Goal: Information Seeking & Learning: Learn about a topic

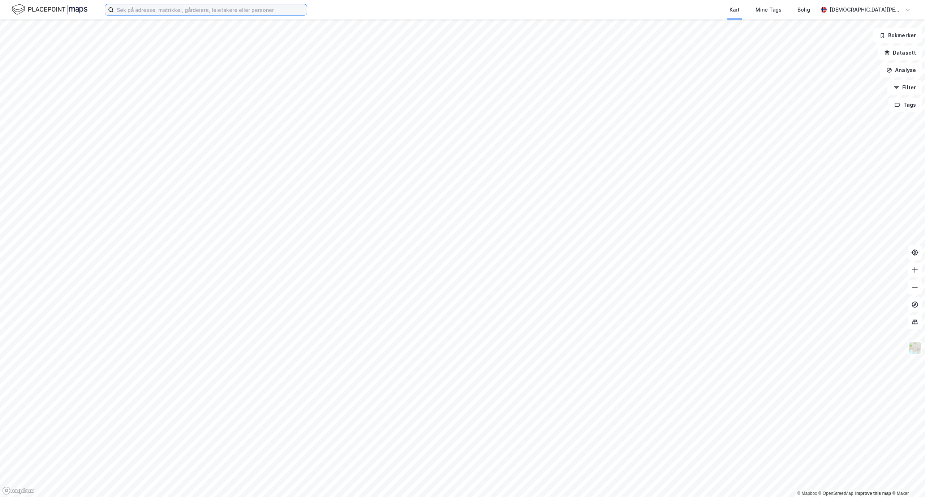
click at [155, 8] on input at bounding box center [210, 9] width 193 height 11
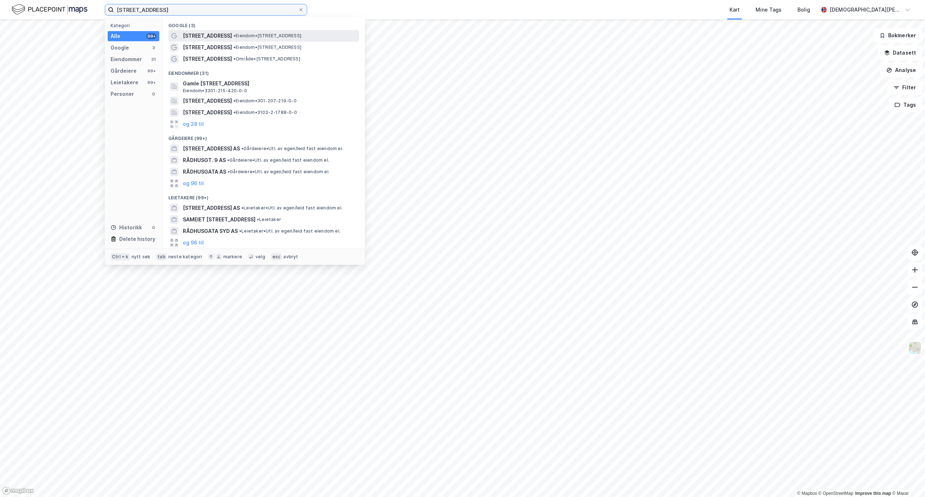
type input "[STREET_ADDRESS]"
click at [251, 33] on span "• Eiendom • [STREET_ADDRESS]" at bounding box center [268, 36] width 68 height 6
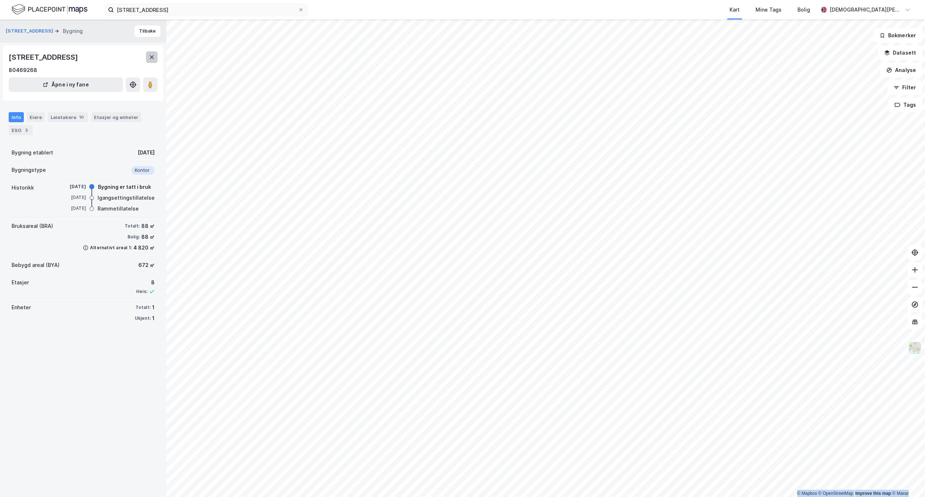
click at [151, 55] on icon at bounding box center [152, 57] width 6 height 6
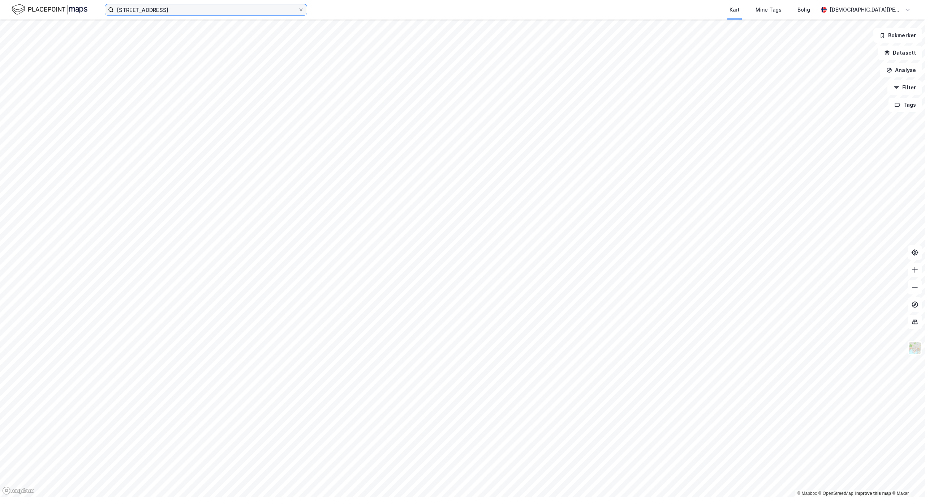
click at [153, 12] on input "[STREET_ADDRESS]" at bounding box center [206, 9] width 184 height 11
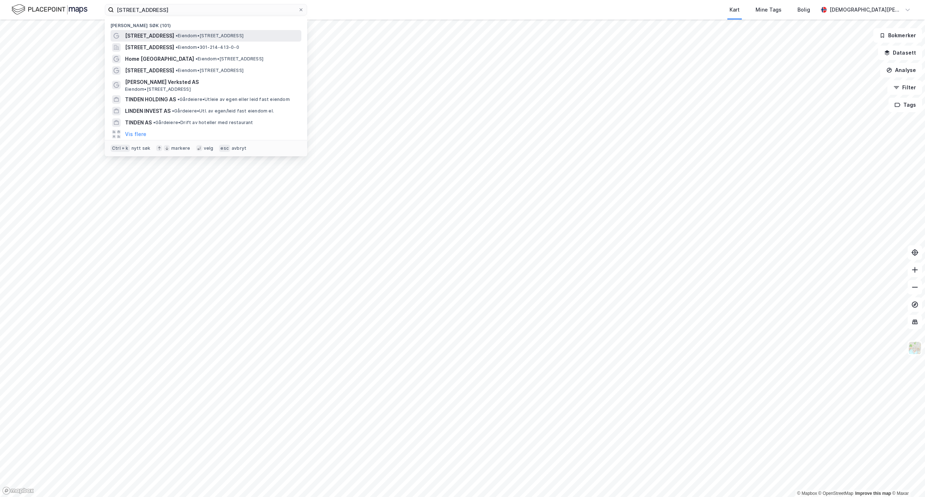
click at [176, 35] on span "•" at bounding box center [177, 35] width 2 height 5
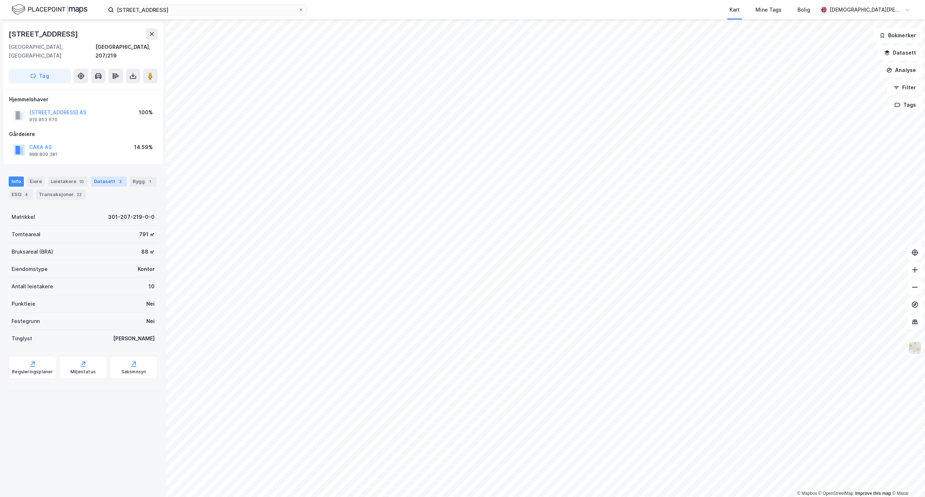
click at [103, 176] on div "Datasett 3" at bounding box center [109, 181] width 36 height 10
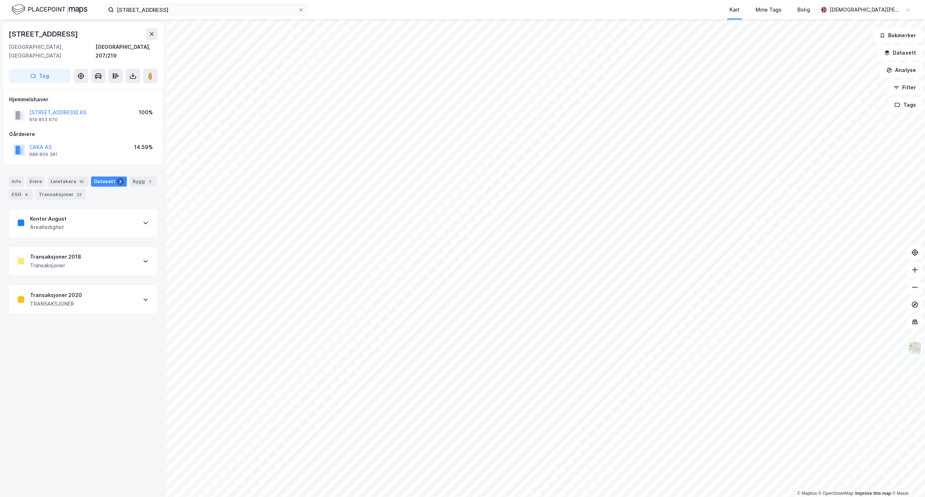
click at [112, 285] on div "Transaksjoner 2020 TRANSAKSJONER" at bounding box center [83, 299] width 148 height 29
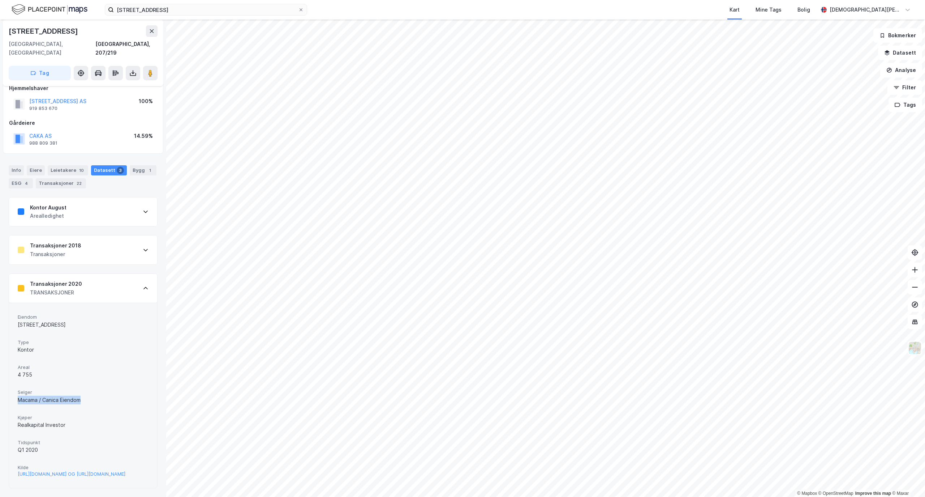
drag, startPoint x: 80, startPoint y: 377, endPoint x: 11, endPoint y: 375, distance: 69.1
click at [11, 375] on div "Eiendom [STREET_ADDRESS] Type Kontor Areal 4 755 Selger Macama / Canica Eiendom…" at bounding box center [83, 395] width 148 height 185
click at [33, 395] on div "Macama / Canica Eiendom" at bounding box center [83, 399] width 131 height 9
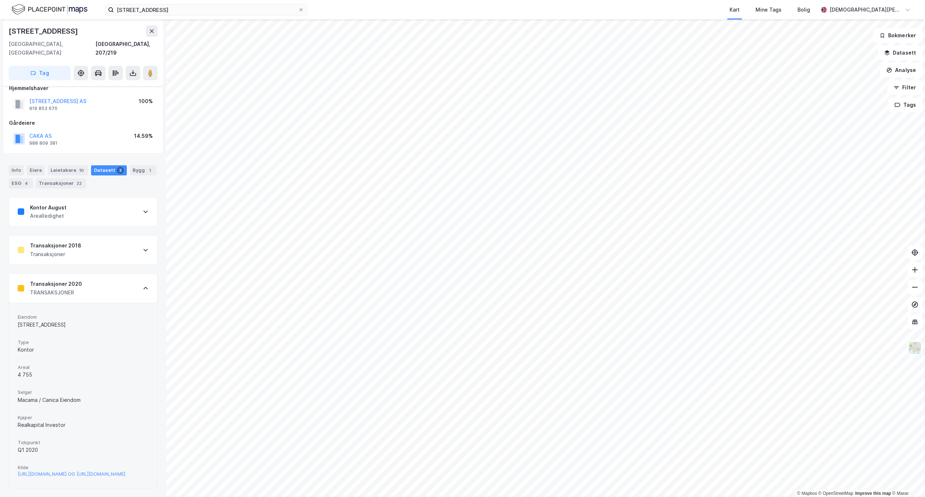
click at [107, 414] on span "Kjøper" at bounding box center [83, 417] width 131 height 6
drag, startPoint x: 40, startPoint y: 424, endPoint x: 12, endPoint y: 422, distance: 27.9
click at [12, 422] on div "Eiendom [STREET_ADDRESS] Type Kontor Areal 4 755 Selger Macama / Canica Eiendom…" at bounding box center [83, 395] width 148 height 185
click at [110, 439] on span "Tidspunkt" at bounding box center [83, 442] width 131 height 6
click at [22, 395] on div "Macama / Canica Eiendom" at bounding box center [83, 399] width 131 height 9
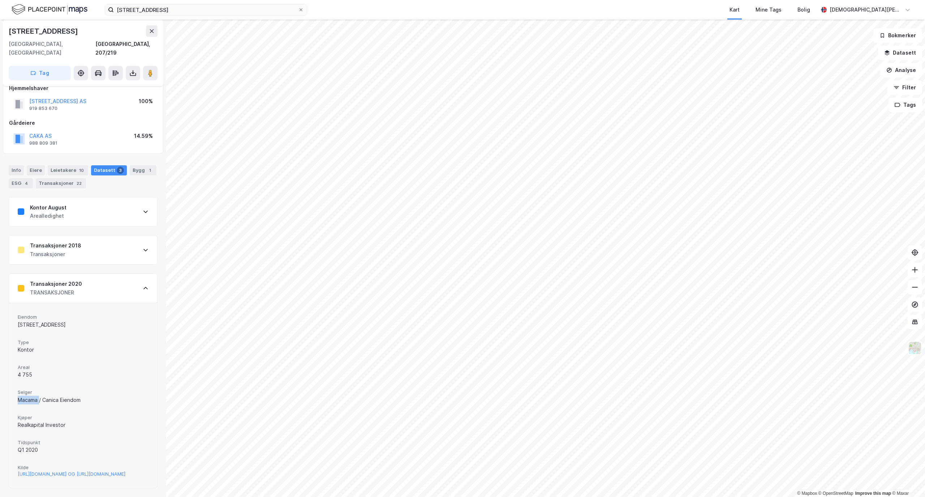
click at [22, 395] on div "Macama / Canica Eiendom" at bounding box center [83, 399] width 131 height 9
click at [87, 337] on div "Type Kontor" at bounding box center [83, 346] width 131 height 19
click at [112, 235] on div "Transaksjoner 2018 Transaksjoner" at bounding box center [83, 249] width 148 height 29
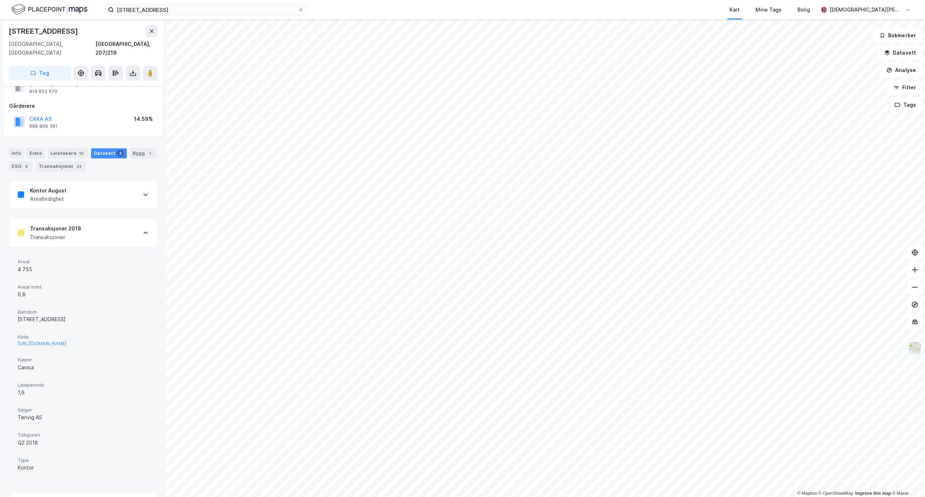
click at [116, 220] on div "Transaksjoner 2018 Transaksjoner" at bounding box center [83, 232] width 148 height 29
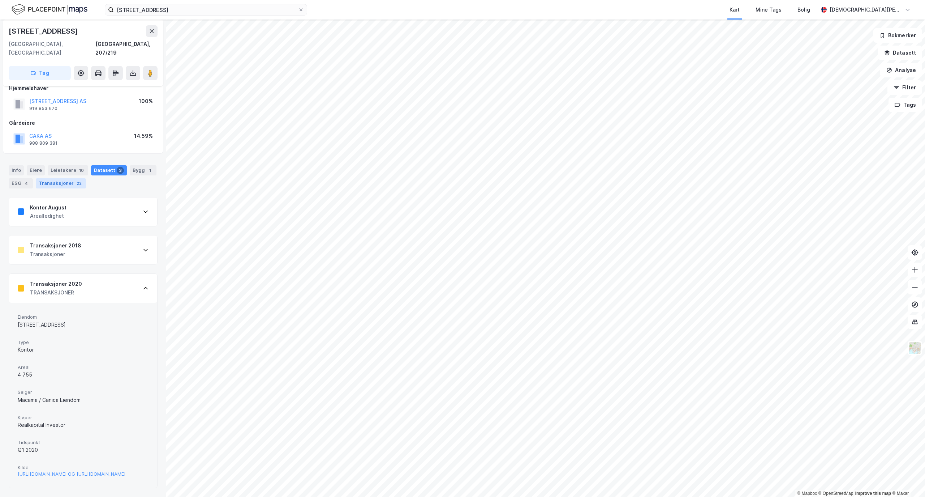
click at [86, 178] on div "Transaksjoner 22" at bounding box center [61, 183] width 50 height 10
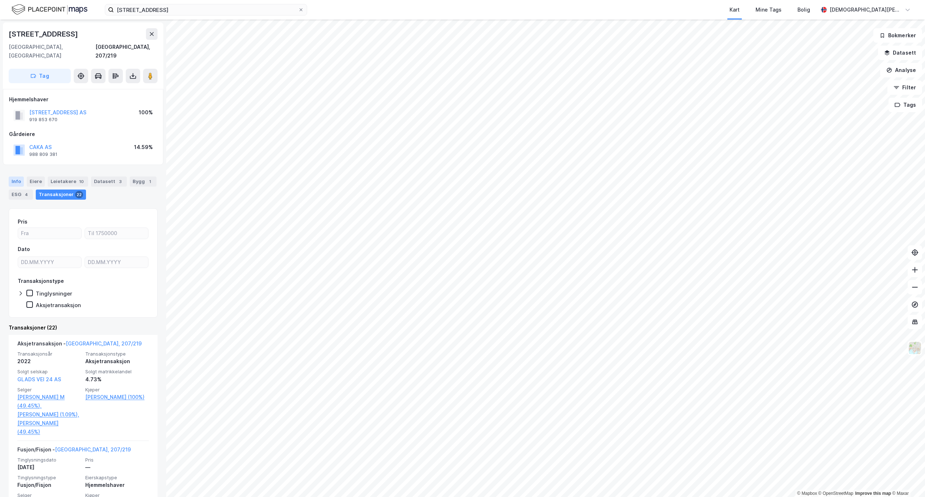
click at [16, 176] on div "Info" at bounding box center [16, 181] width 15 height 10
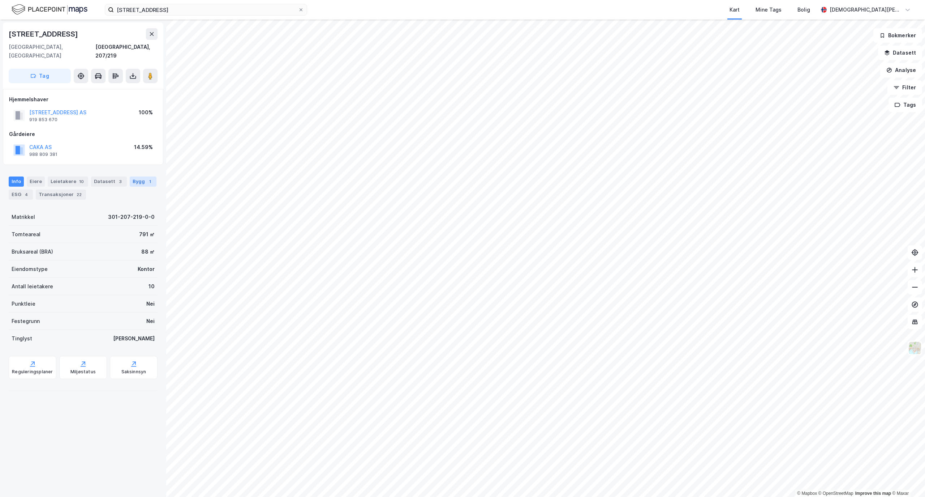
click at [130, 185] on div "Bygg 1" at bounding box center [143, 181] width 27 height 10
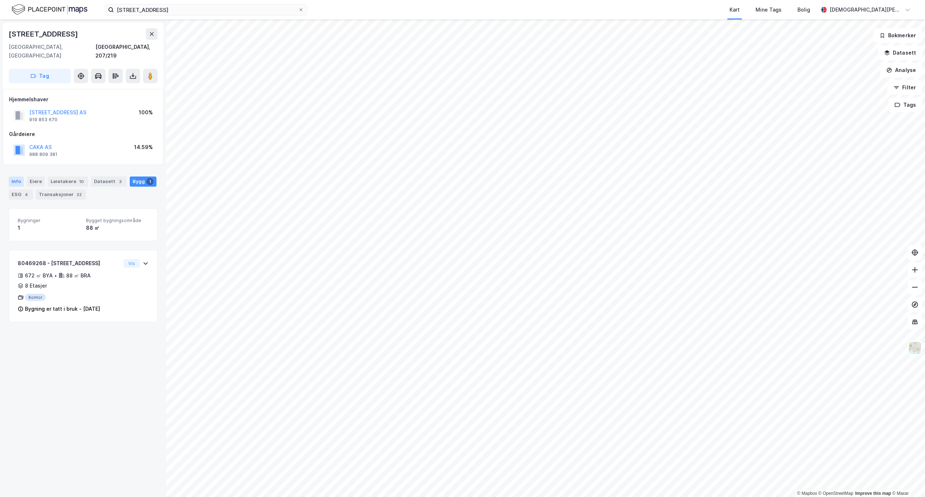
click at [19, 177] on div "Info" at bounding box center [16, 181] width 15 height 10
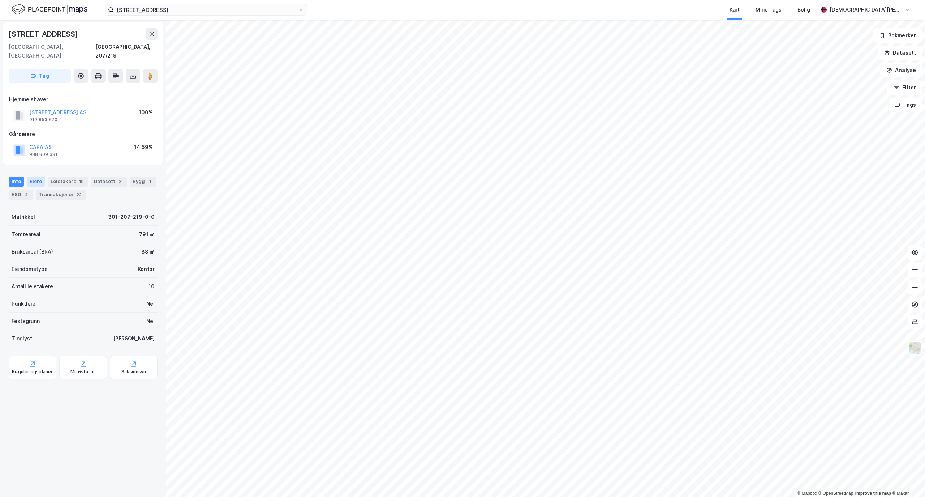
click at [33, 176] on div "Eiere" at bounding box center [36, 181] width 18 height 10
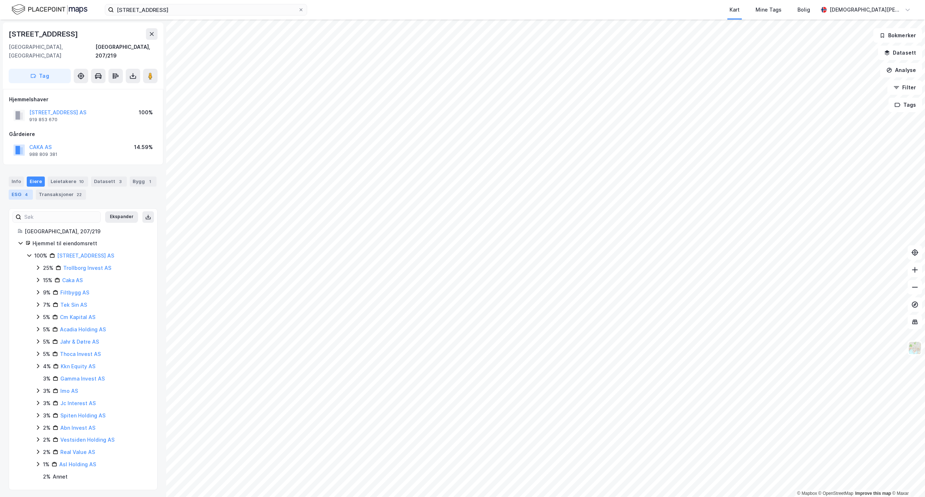
click at [30, 191] on div "4" at bounding box center [26, 194] width 7 height 7
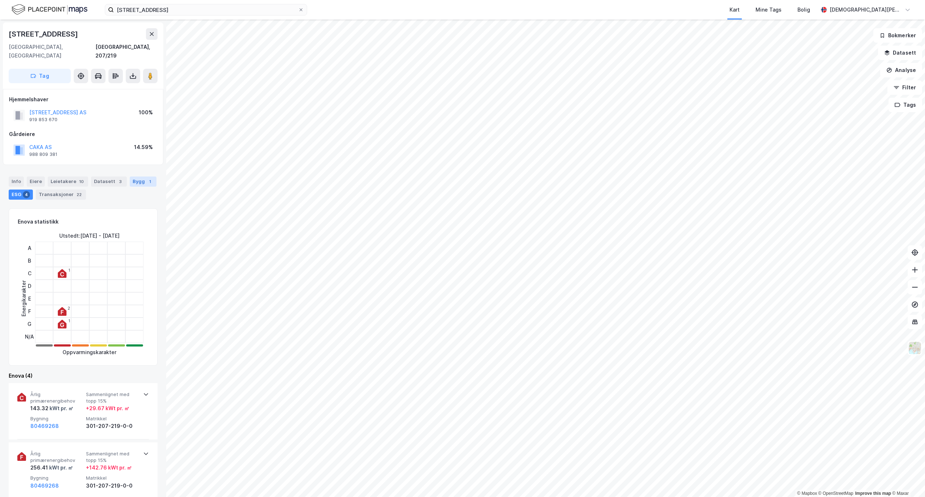
click at [130, 187] on div "Bygg 1" at bounding box center [143, 181] width 27 height 10
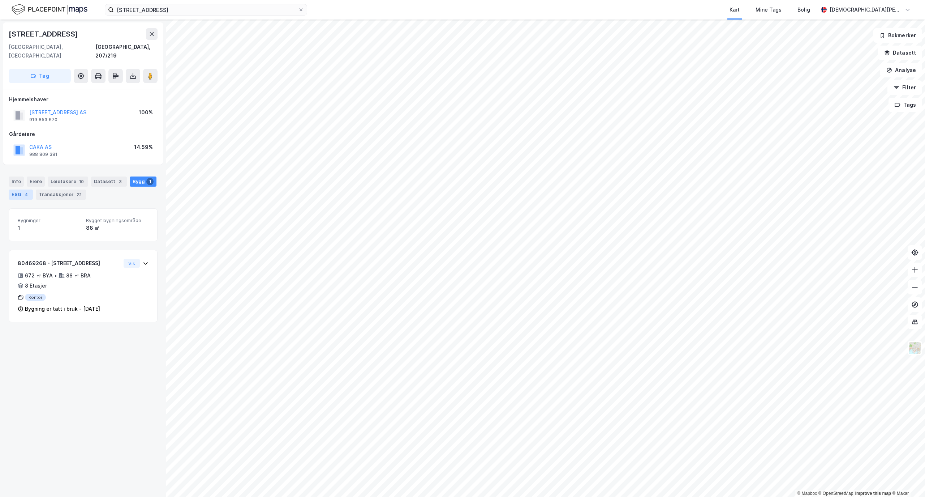
click at [33, 189] on div "ESG 4" at bounding box center [21, 194] width 24 height 10
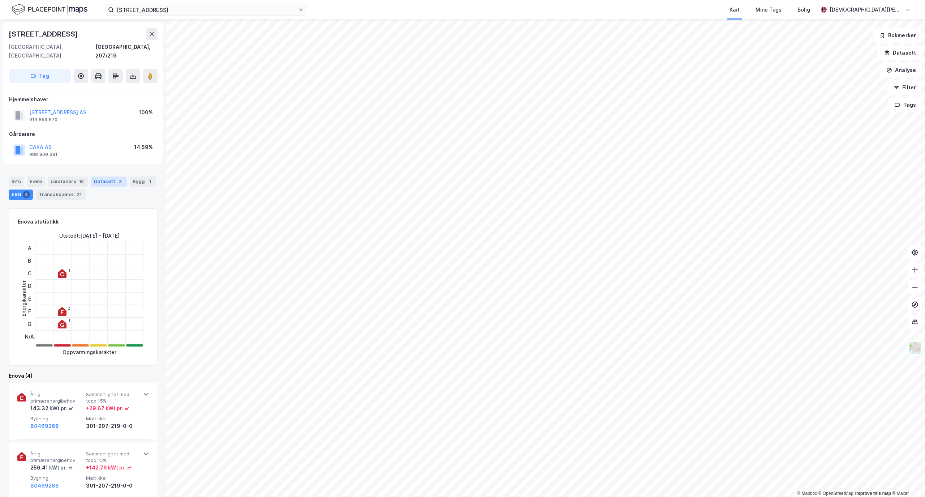
click at [117, 178] on div "3" at bounding box center [120, 181] width 7 height 7
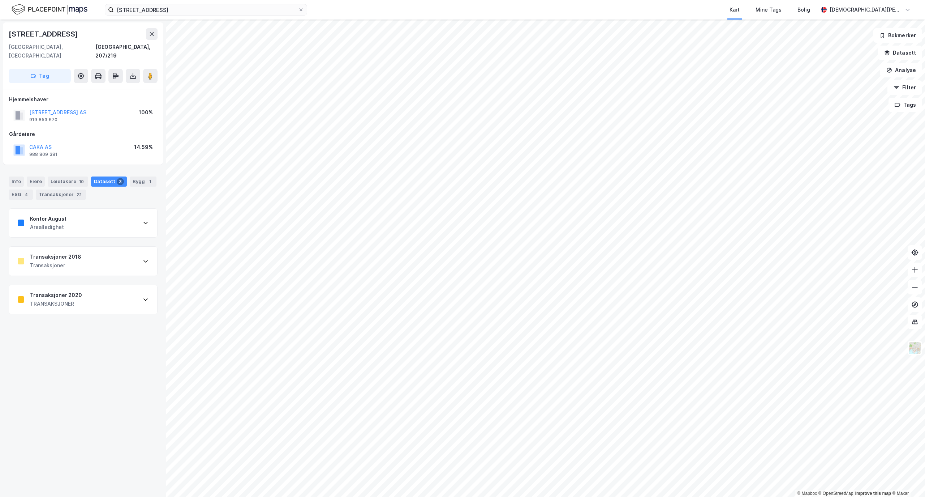
click at [46, 223] on div "Arealledighet" at bounding box center [48, 227] width 37 height 9
click at [52, 223] on div "Arealledighet" at bounding box center [48, 227] width 37 height 9
click at [16, 168] on div "Info [PERSON_NAME] 10 Datasett 3 Bygg 1 ESG 4 Transaksjoner 22" at bounding box center [83, 185] width 166 height 35
click at [14, 176] on div "Info" at bounding box center [16, 181] width 15 height 10
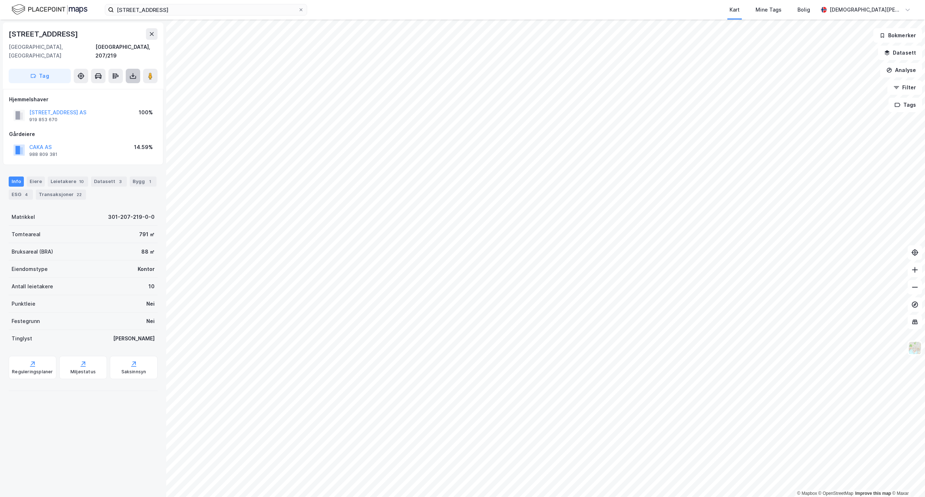
click at [136, 72] on icon at bounding box center [132, 75] width 7 height 7
click at [99, 99] on div "Last ned matrikkelrapport" at bounding box center [106, 102] width 60 height 6
click at [63, 176] on div "Leietakere 10" at bounding box center [68, 181] width 40 height 10
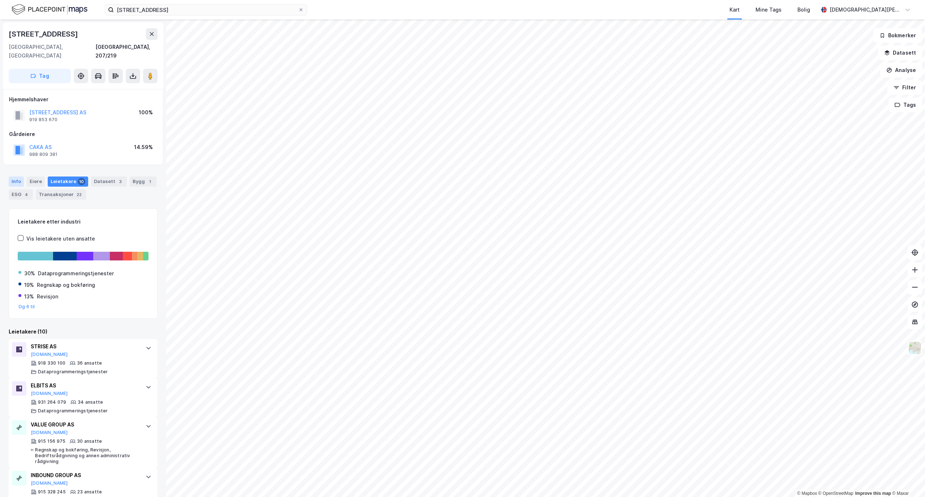
click at [11, 176] on div "Info" at bounding box center [16, 181] width 15 height 10
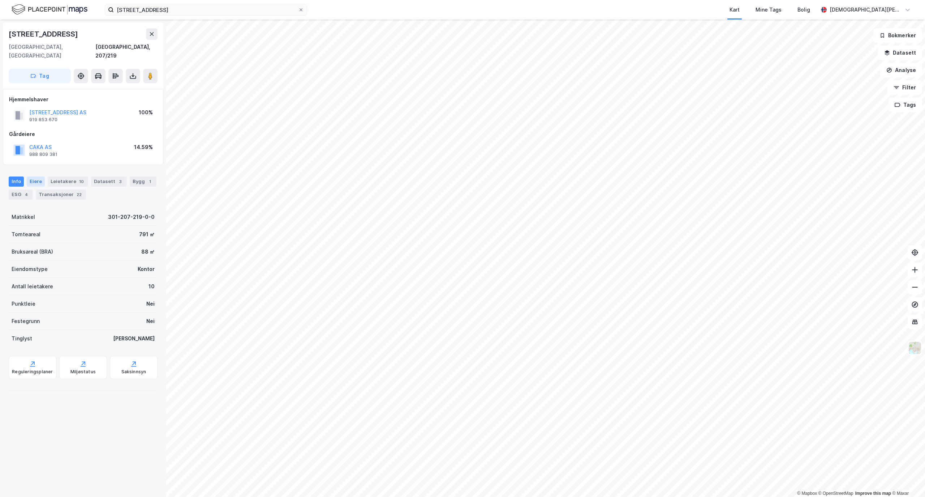
drag, startPoint x: 11, startPoint y: 174, endPoint x: 38, endPoint y: 170, distance: 27.4
click at [38, 176] on div "Eiere" at bounding box center [36, 181] width 18 height 10
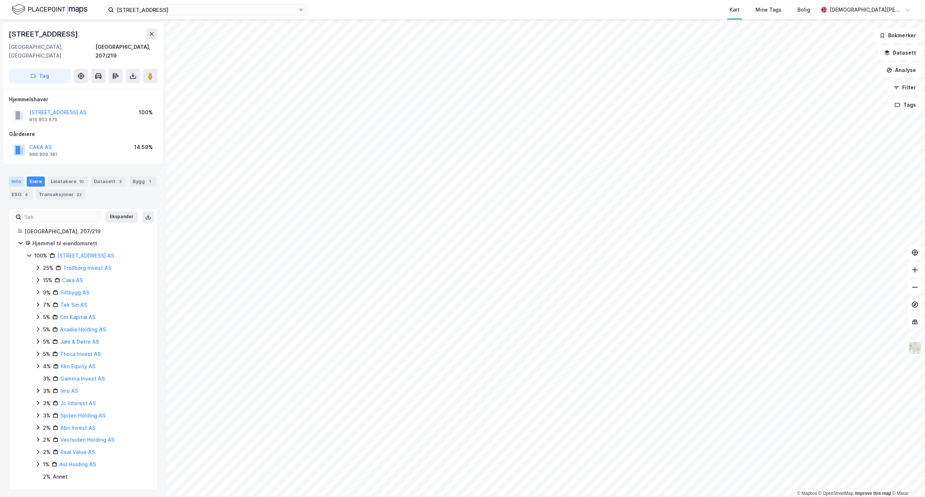
click at [19, 176] on div "Info" at bounding box center [16, 181] width 15 height 10
